Goal: Task Accomplishment & Management: Use online tool/utility

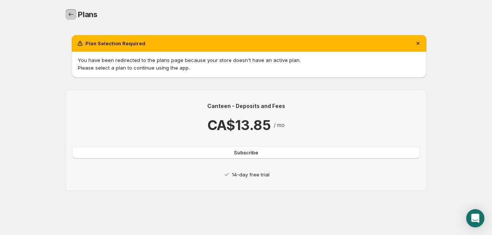
click at [74, 9] on link "Home" at bounding box center [71, 14] width 11 height 11
click at [31, 22] on body "Home Help Plans. This page is ready Plans Plan Selection Required You have been…" at bounding box center [246, 117] width 492 height 235
click at [234, 154] on span "Subscribe" at bounding box center [246, 152] width 24 height 8
click at [415, 42] on icon "Dismiss notification" at bounding box center [418, 43] width 8 height 8
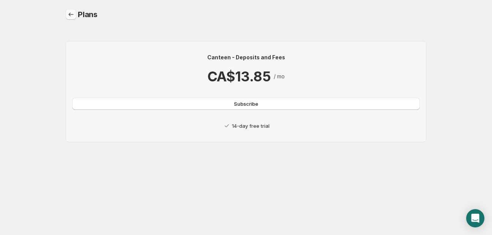
click at [71, 14] on icon "Home" at bounding box center [71, 15] width 8 height 8
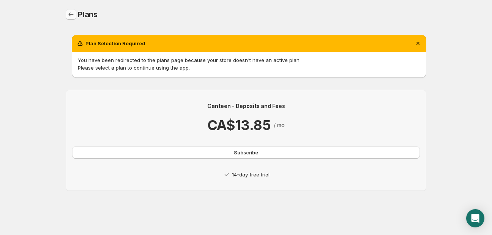
click at [69, 13] on icon "Home" at bounding box center [71, 15] width 8 height 8
click at [244, 152] on span "Subscribe" at bounding box center [246, 152] width 24 height 8
click at [72, 17] on icon "Home" at bounding box center [71, 15] width 8 height 8
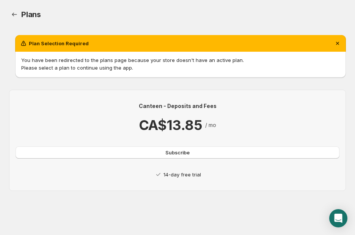
click at [324, 23] on div "Plans. This page is ready Plans" at bounding box center [177, 14] width 337 height 29
click at [14, 13] on icon "Home" at bounding box center [15, 15] width 8 height 8
click at [189, 152] on span "Subscribe" at bounding box center [177, 152] width 24 height 8
click at [337, 44] on icon "Dismiss notification" at bounding box center [338, 43] width 8 height 8
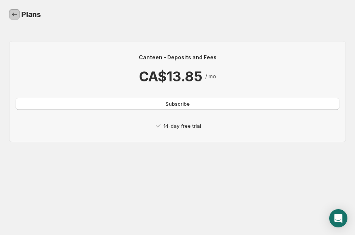
click at [15, 13] on icon "Home" at bounding box center [15, 15] width 8 height 8
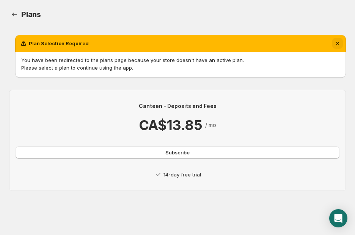
click at [335, 38] on button "Dismiss notification" at bounding box center [337, 43] width 11 height 11
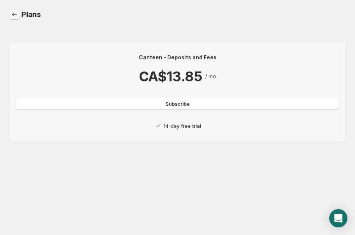
click at [19, 14] on link "Home" at bounding box center [14, 14] width 11 height 11
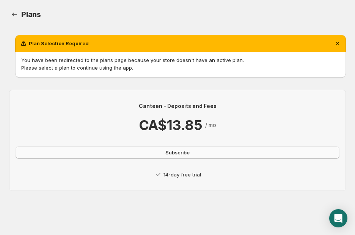
click at [171, 152] on span "Subscribe" at bounding box center [177, 152] width 24 height 8
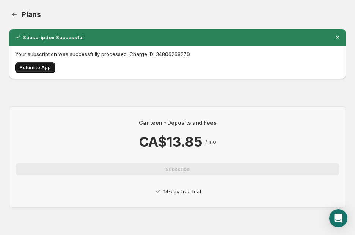
click at [40, 70] on span "Return to App" at bounding box center [35, 68] width 31 height 6
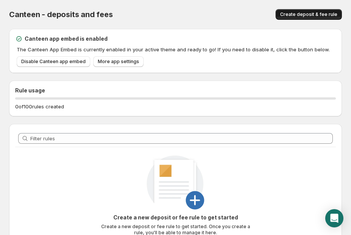
click at [318, 9] on button "Create deposit & fee rule" at bounding box center [309, 14] width 66 height 11
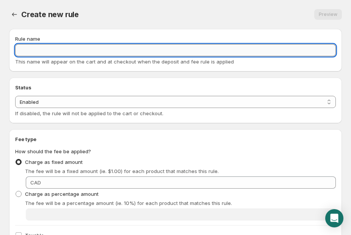
click at [94, 50] on input "Rule name" at bounding box center [175, 50] width 321 height 12
click at [55, 47] on input "Consigne cannettes" at bounding box center [175, 50] width 321 height 12
click at [67, 51] on input "Consigne cannettes" at bounding box center [175, 50] width 321 height 12
click at [54, 51] on input "Consigne cannettes" at bounding box center [175, 50] width 321 height 12
click at [72, 51] on input "Consigne cannettes" at bounding box center [175, 50] width 321 height 12
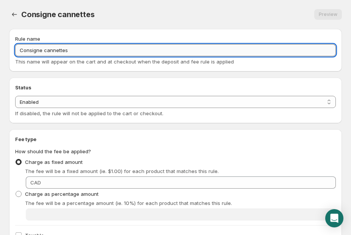
click at [55, 52] on input "Consigne cannettes" at bounding box center [175, 50] width 321 height 12
click at [46, 50] on input "Consigne canettes" at bounding box center [175, 50] width 321 height 12
type input "Consigne Canettes"
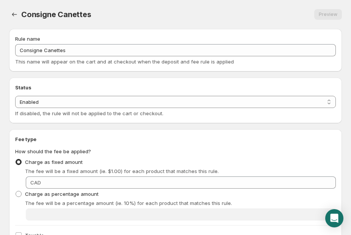
click at [66, 82] on div "Status Status Enabled Disabled Enabled If disabled, the rule will not be applie…" at bounding box center [175, 100] width 333 height 46
drag, startPoint x: 67, startPoint y: 93, endPoint x: 66, endPoint y: 100, distance: 6.9
click at [66, 100] on div "Status Status Enabled Disabled Enabled If disabled, the rule will not be applie…" at bounding box center [175, 99] width 321 height 33
click at [66, 100] on select "Enabled Disabled" at bounding box center [175, 102] width 321 height 12
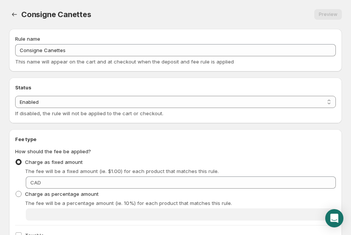
click at [23, 134] on div "Fee type How should the fee be applied? Charge as fixed amount The fee will be …" at bounding box center [175, 192] width 333 height 126
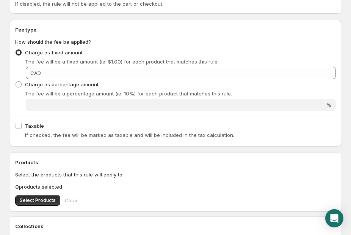
scroll to position [109, 0]
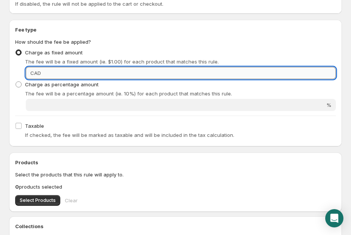
click at [47, 74] on input "Fixed amount" at bounding box center [189, 73] width 293 height 12
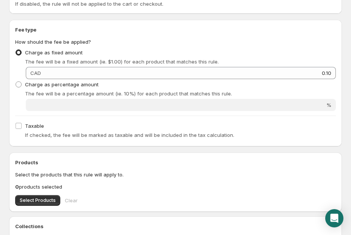
click at [146, 50] on div "Charge as fixed amount The fee will be a fixed amount (ie. $1.00) for each prod…" at bounding box center [175, 56] width 321 height 18
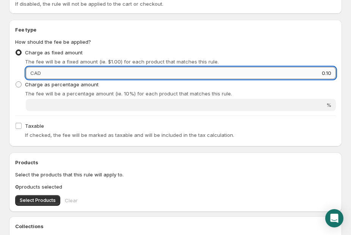
click at [222, 69] on input "0.10" at bounding box center [189, 73] width 293 height 12
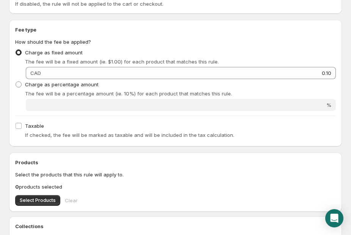
click at [250, 57] on div "Charge as fixed amount The fee will be a fixed amount (ie. $1.00) for each prod…" at bounding box center [175, 56] width 321 height 18
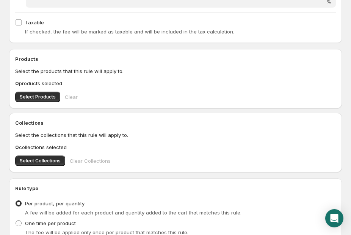
scroll to position [213, 0]
click at [36, 161] on span "Select Collections" at bounding box center [40, 160] width 41 height 6
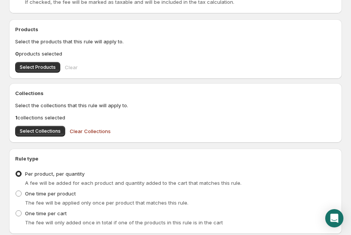
scroll to position [243, 0]
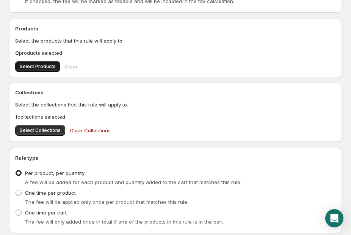
click at [49, 67] on span "Select Products" at bounding box center [38, 66] width 36 height 6
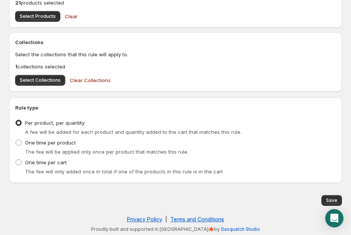
scroll to position [294, 0]
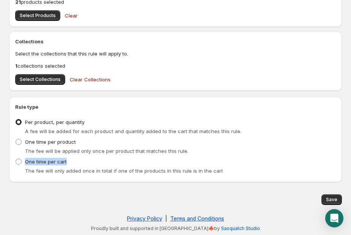
drag, startPoint x: 345, startPoint y: 153, endPoint x: 344, endPoint y: 158, distance: 5.5
click at [334, 201] on span "Save" at bounding box center [331, 199] width 11 height 6
type input "0.1"
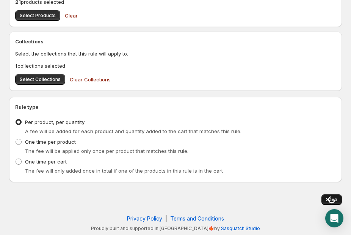
scroll to position [0, 0]
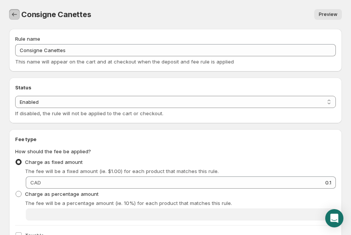
click at [13, 16] on icon "Settings" at bounding box center [14, 15] width 5 height 4
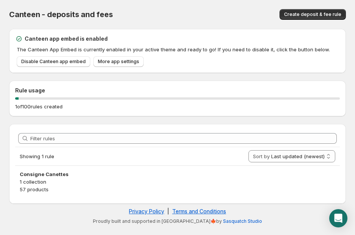
click at [16, 124] on div "Filter rules Showing 1 rule Sort by Last updated (newest) Last updated (oldest)…" at bounding box center [177, 164] width 337 height 80
click at [76, 0] on div "Canteen - deposits and fees. This page is ready Canteen - deposits and fees Cre…" at bounding box center [177, 14] width 337 height 29
click at [123, 60] on span "More app settings" at bounding box center [118, 61] width 41 height 6
click at [172, 5] on div "Canteen - deposits and fees. This page is ready Canteen - deposits and fees Cre…" at bounding box center [177, 14] width 337 height 29
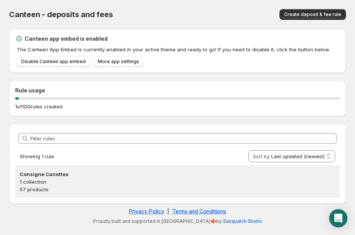
click at [55, 179] on p "1 collection" at bounding box center [178, 182] width 316 height 8
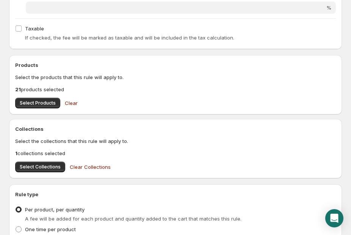
scroll to position [206, 0]
click at [23, 101] on span "Select Products" at bounding box center [38, 103] width 36 height 6
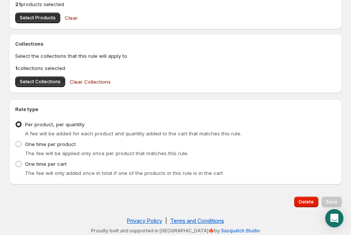
scroll to position [294, 0]
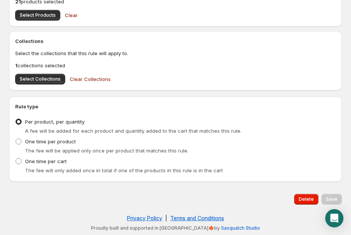
click at [337, 200] on div "Save" at bounding box center [332, 199] width 20 height 11
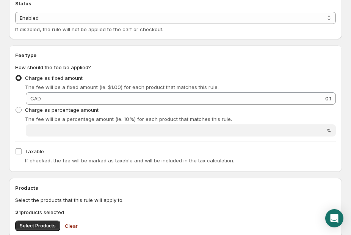
scroll to position [0, 0]
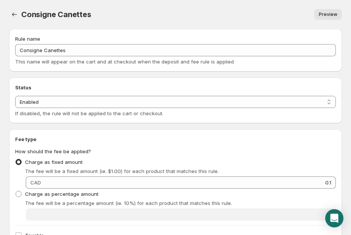
click at [332, 17] on span "Preview" at bounding box center [328, 14] width 19 height 6
click at [13, 16] on icon "Settings" at bounding box center [15, 15] width 8 height 8
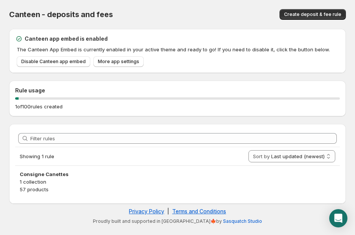
click at [126, 6] on div "Canteen - deposits and fees. This page is ready Canteen - deposits and fees Cre…" at bounding box center [177, 14] width 337 height 29
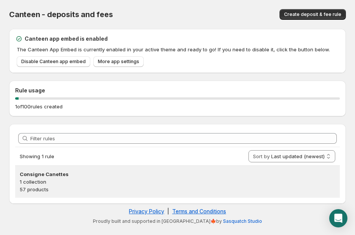
click at [48, 168] on div "Consigne Canettes 1 collection 57 products" at bounding box center [177, 181] width 325 height 32
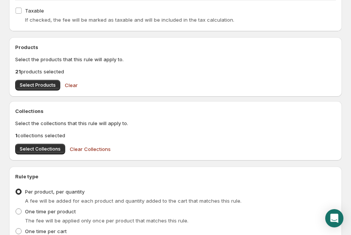
scroll to position [225, 0]
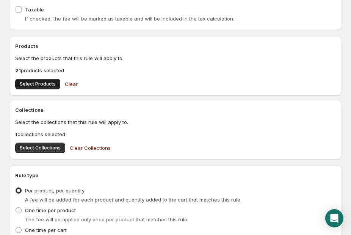
click at [38, 85] on span "Select Products" at bounding box center [38, 84] width 36 height 6
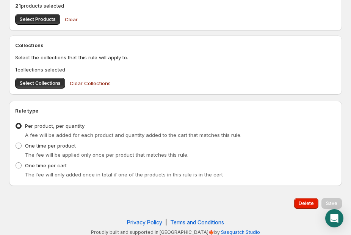
scroll to position [291, 0]
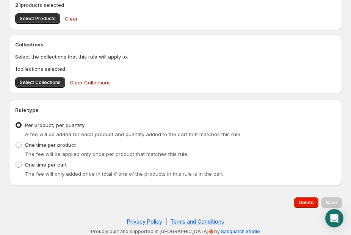
click at [174, 134] on span "A fee will be added for each product and quantity added to the cart that matche…" at bounding box center [133, 134] width 217 height 6
click at [59, 143] on span "One time per product" at bounding box center [50, 145] width 51 height 6
click at [16, 142] on input "One time per product" at bounding box center [16, 142] width 0 height 0
radio input "true"
click at [46, 126] on span "Per product, per quantity" at bounding box center [55, 125] width 60 height 6
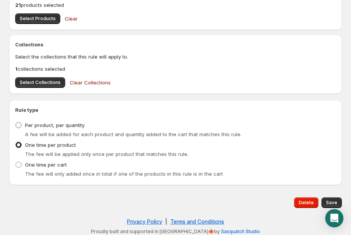
click at [16, 122] on input "Per product, per quantity" at bounding box center [16, 122] width 0 height 0
radio input "true"
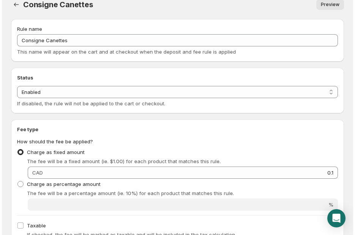
scroll to position [0, 0]
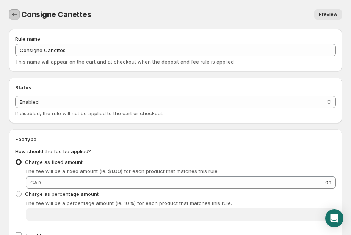
click at [19, 13] on button "Settings" at bounding box center [14, 14] width 11 height 11
